Goal: Task Accomplishment & Management: Manage account settings

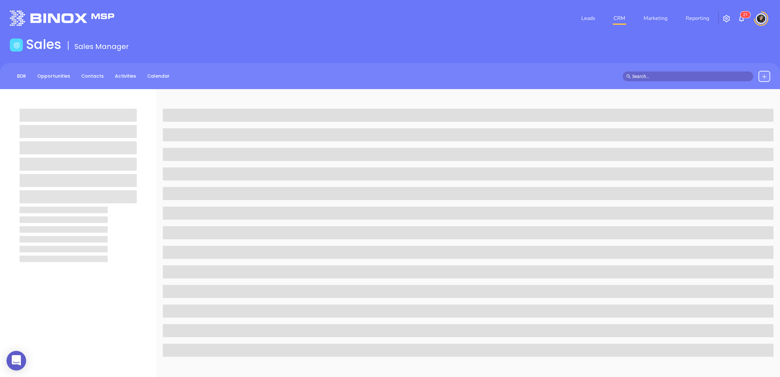
click at [652, 71] on div at bounding box center [694, 76] width 153 height 11
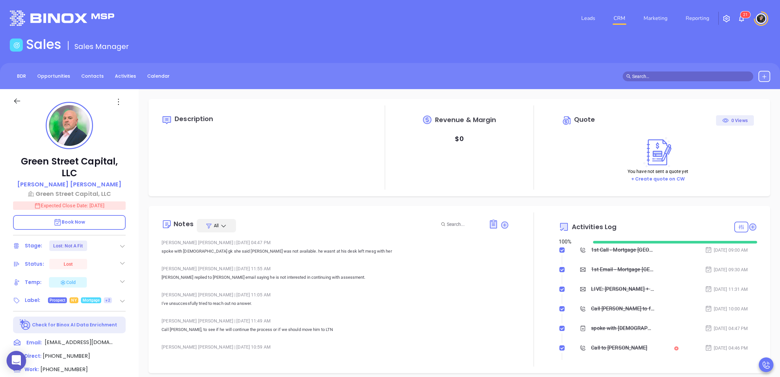
scroll to position [170, 0]
click at [634, 74] on input "text" at bounding box center [691, 76] width 118 height 7
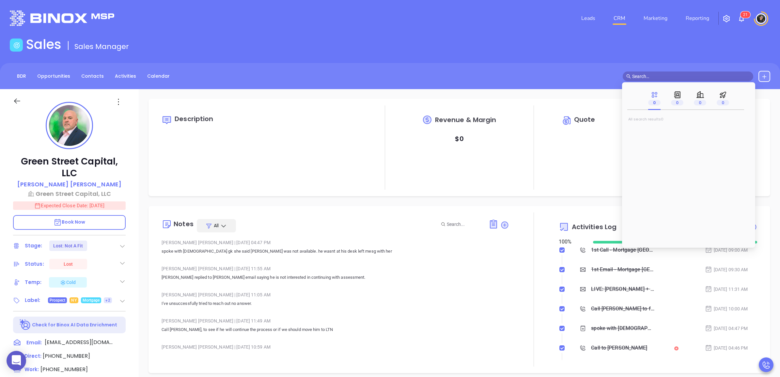
paste input "matt@m2wiring.com"
type input "matt@m2wiring.com"
type input "[PERSON_NAME]"
type input "matt@m2wiring.com"
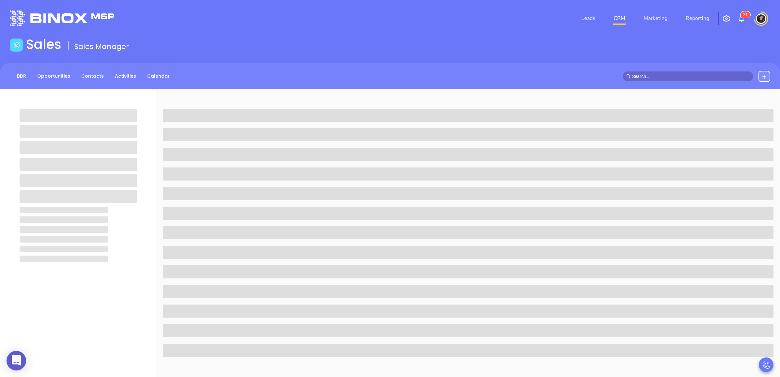
click at [520, 65] on div "BDR Opportunities Contacts Activities Calendar" at bounding box center [390, 76] width 780 height 26
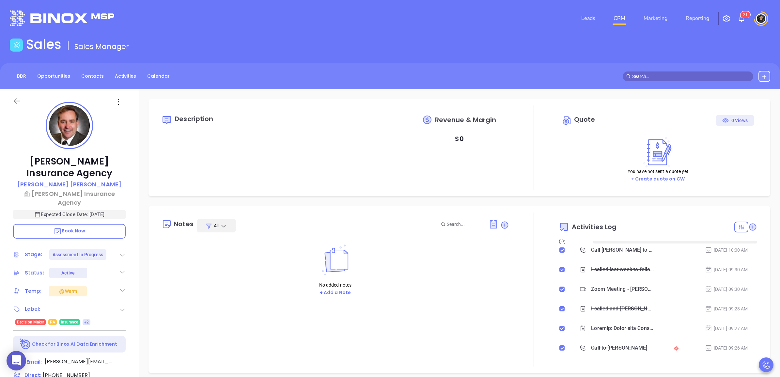
type input "10:00 am"
type input "[DATE]"
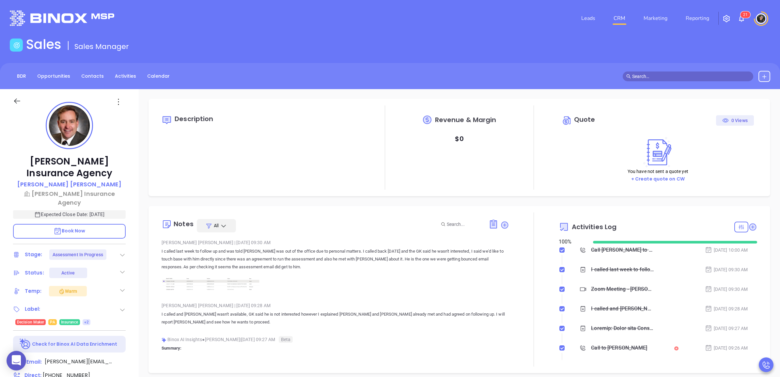
type input "Wendy Hernandez"
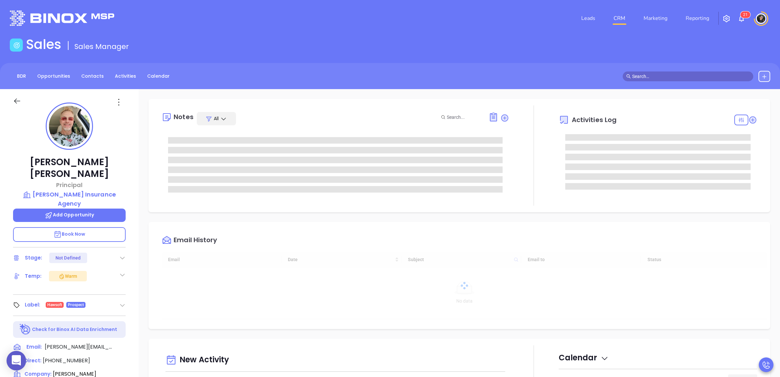
type input "[DATE]"
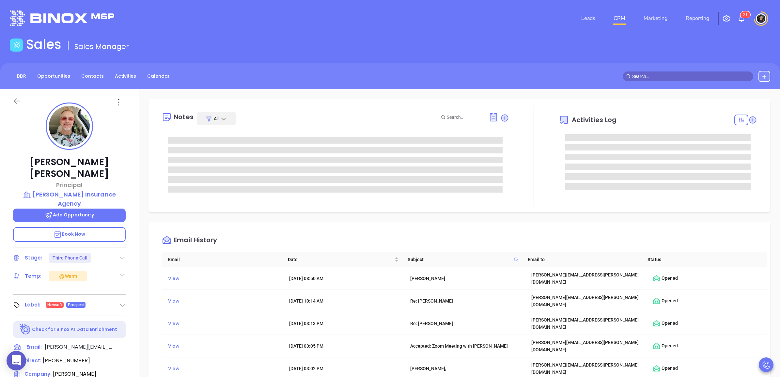
type input "[PERSON_NAME]"
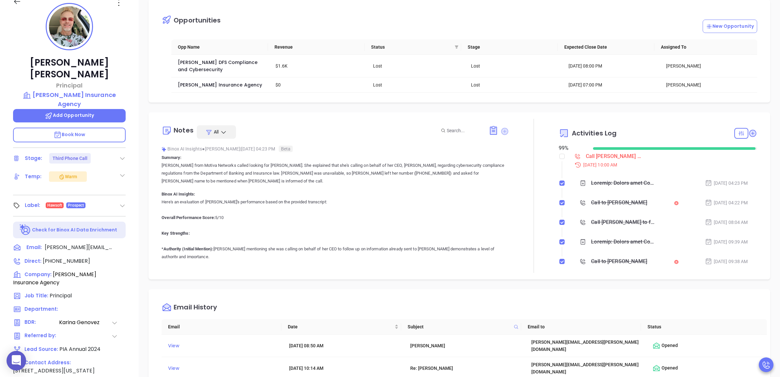
scroll to position [82, 0]
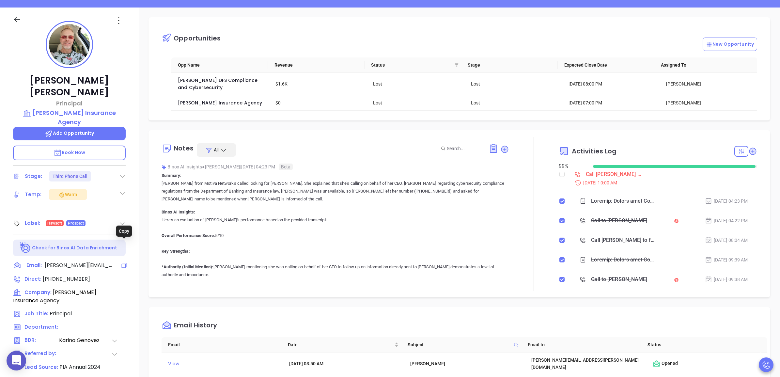
click at [127, 262] on icon at bounding box center [124, 265] width 7 height 7
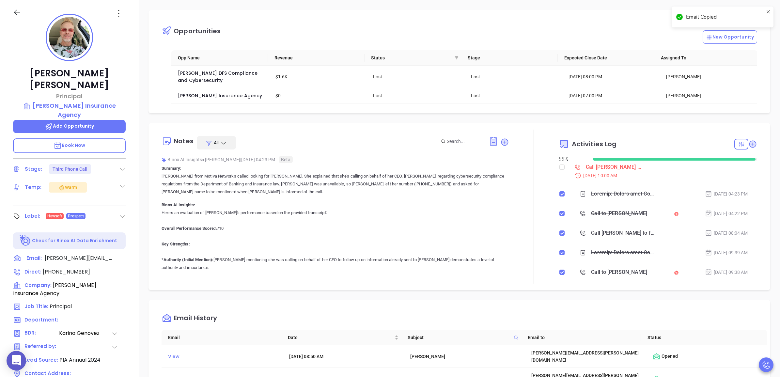
scroll to position [474, 0]
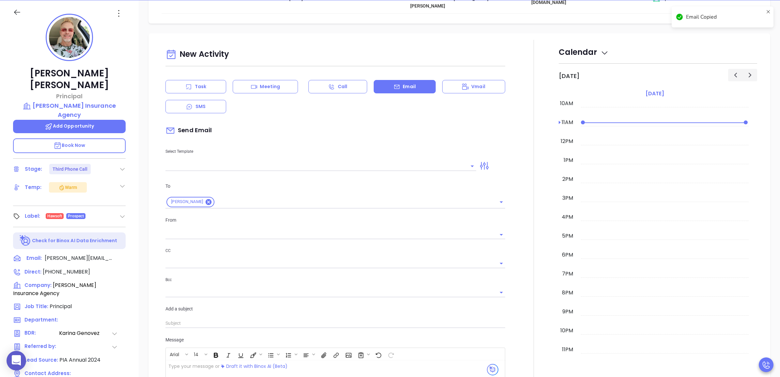
type input "[PERSON_NAME]"
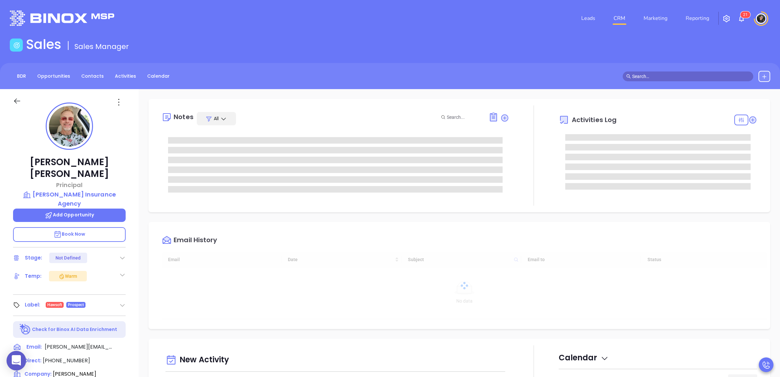
type input "[DATE]"
type input "[PERSON_NAME]"
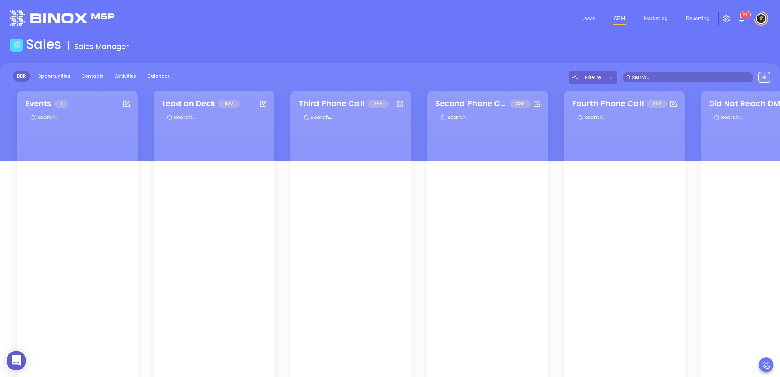
click at [606, 32] on header "Leads CRM Marketing Reporting 2 1 Financial Leads Leads" at bounding box center [390, 18] width 761 height 37
click at [620, 25] on nav "Leads CRM Marketing Reporting" at bounding box center [645, 19] width 147 height 24
drag, startPoint x: 620, startPoint y: 25, endPoint x: 622, endPoint y: 17, distance: 7.9
click at [622, 17] on link "CRM" at bounding box center [619, 18] width 17 height 13
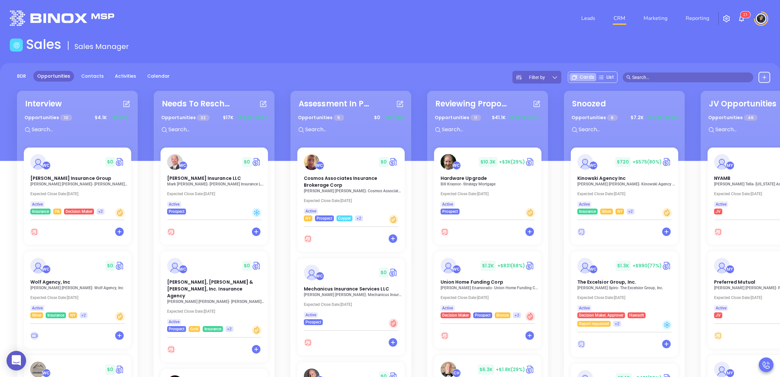
click at [381, 58] on main "Sales Sales Manager BDR Opportunities Contacts Activities Calendar Filter by Ca…" at bounding box center [390, 252] width 780 height 430
click at [50, 281] on span "Wolf Agency, Inc" at bounding box center [49, 281] width 41 height 7
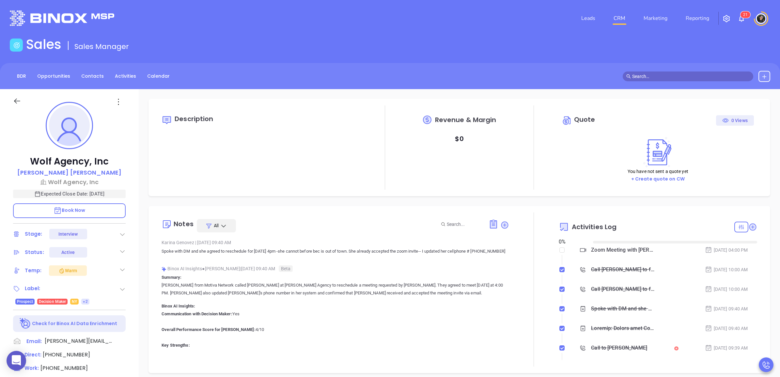
click at [355, 50] on div "Sales Sales Manager" at bounding box center [390, 46] width 768 height 18
type input "[DATE]"
type input "[PERSON_NAME]"
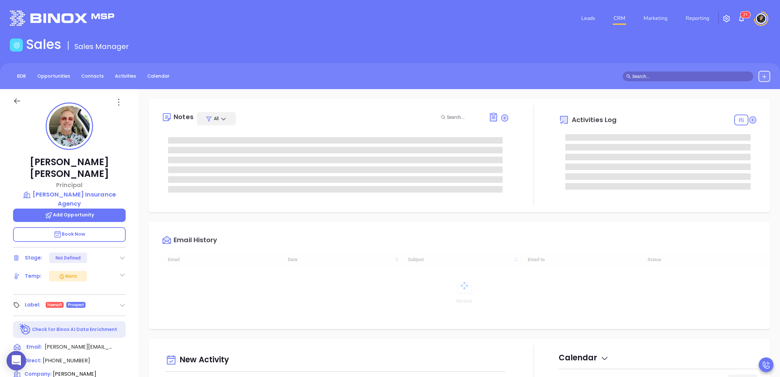
type input "[DATE]"
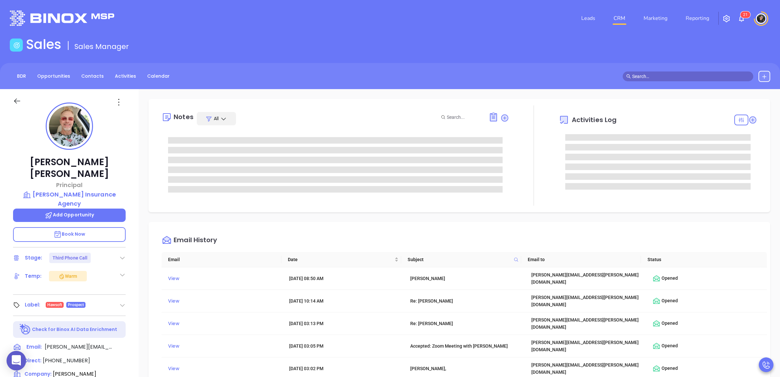
type input "[PERSON_NAME]"
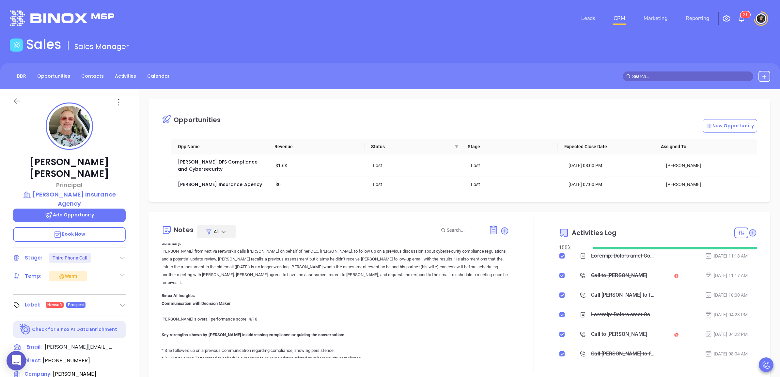
scroll to position [0, 0]
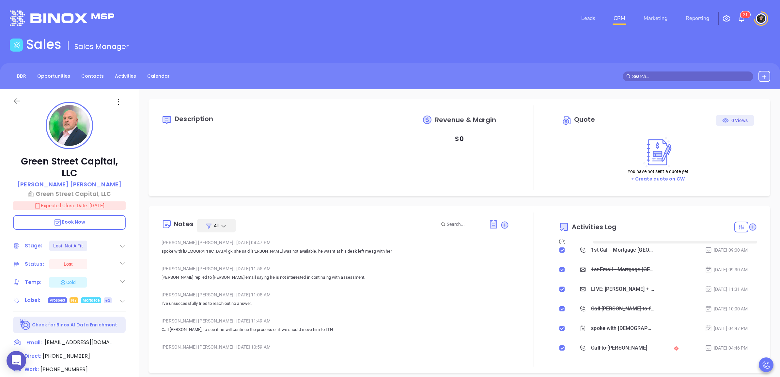
type input "[DATE]"
type input "[PERSON_NAME]"
click at [622, 20] on link "CRM" at bounding box center [619, 18] width 17 height 13
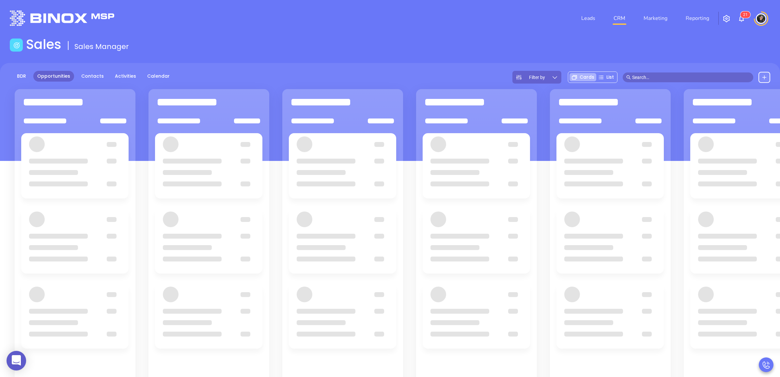
click at [512, 33] on header "Leads CRM Marketing Reporting 2 1 Financial Leads Leads" at bounding box center [390, 18] width 761 height 37
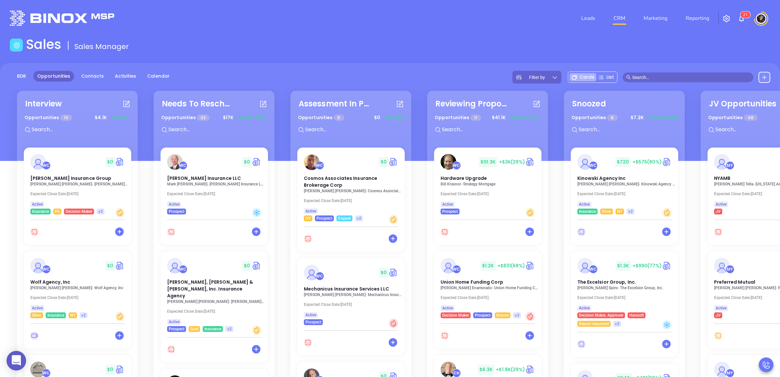
click at [742, 19] on img at bounding box center [742, 19] width 8 height 8
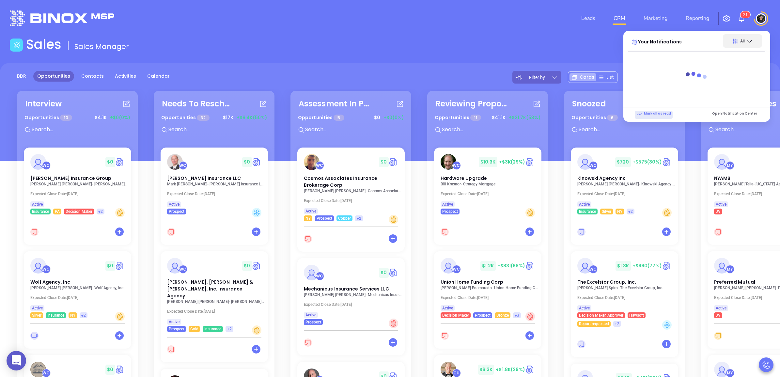
click at [658, 113] on p "Mark all as read" at bounding box center [654, 114] width 35 height 6
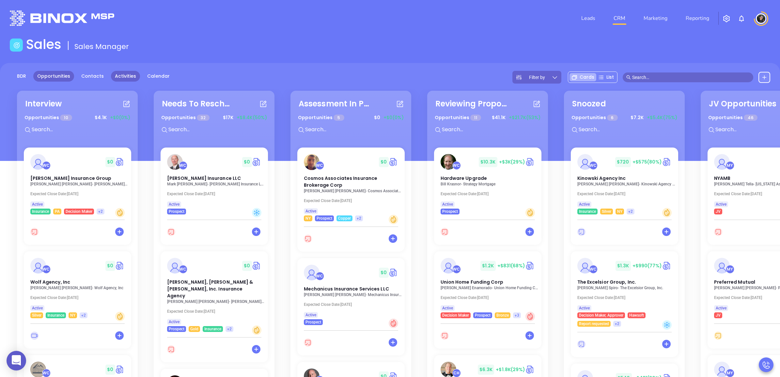
click at [118, 77] on link "Activities" at bounding box center [125, 76] width 29 height 11
